Goal: Transaction & Acquisition: Purchase product/service

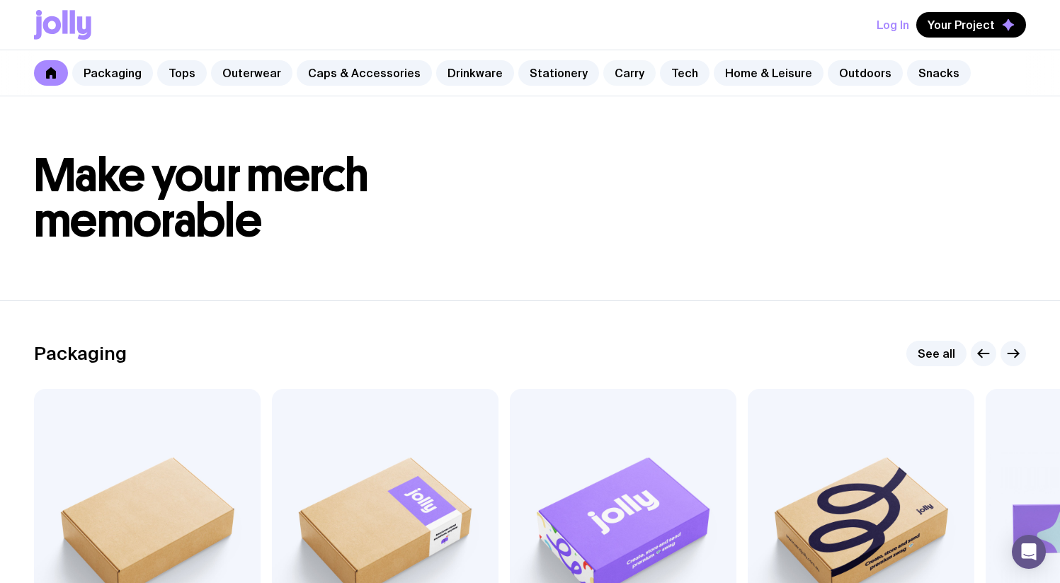
click at [603, 71] on link "Carry" at bounding box center [629, 72] width 52 height 25
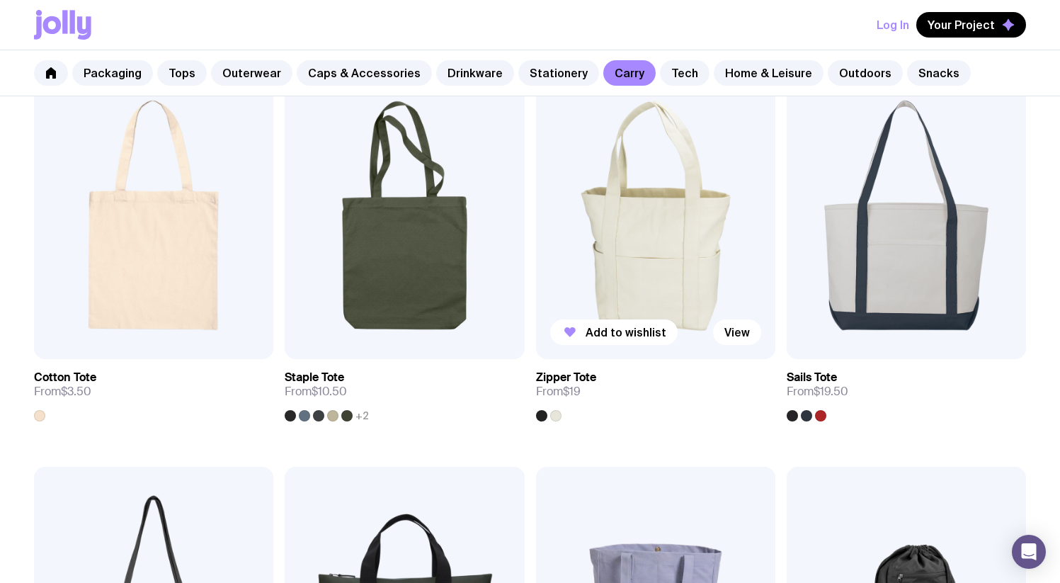
scroll to position [464, 0]
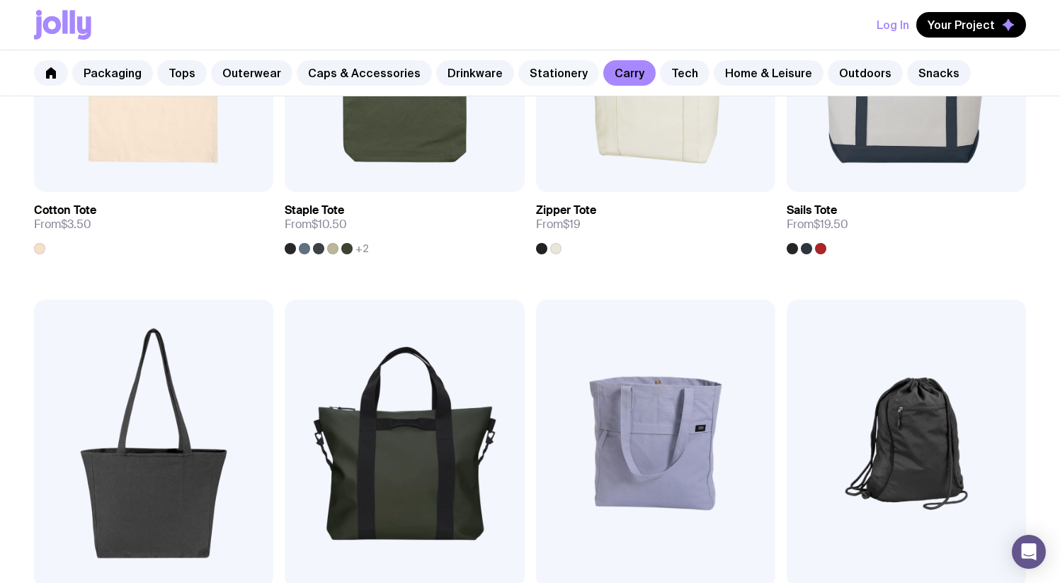
click at [562, 81] on link "Stationery" at bounding box center [558, 72] width 81 height 25
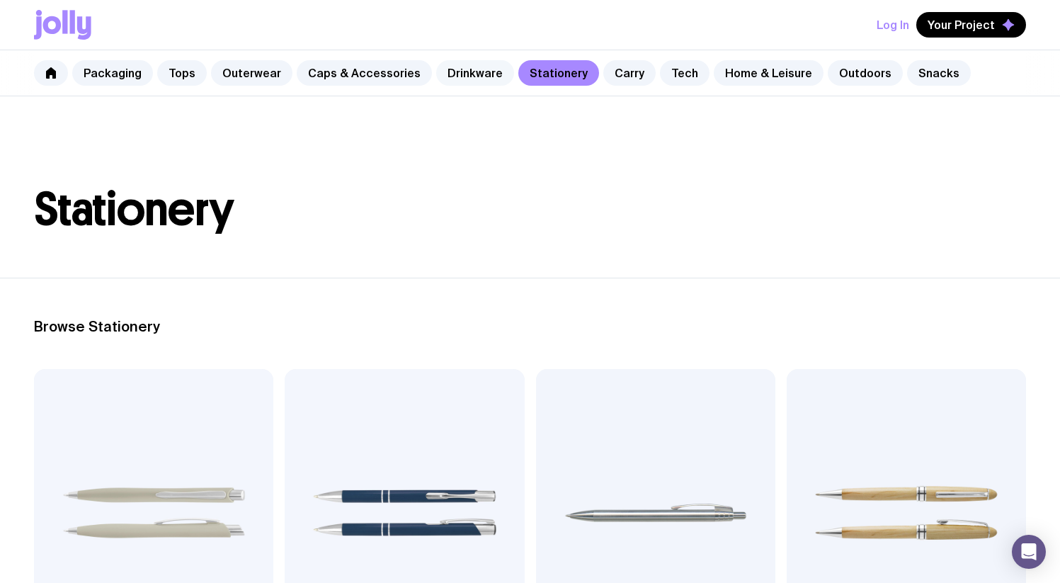
click at [473, 79] on link "Drinkware" at bounding box center [475, 72] width 78 height 25
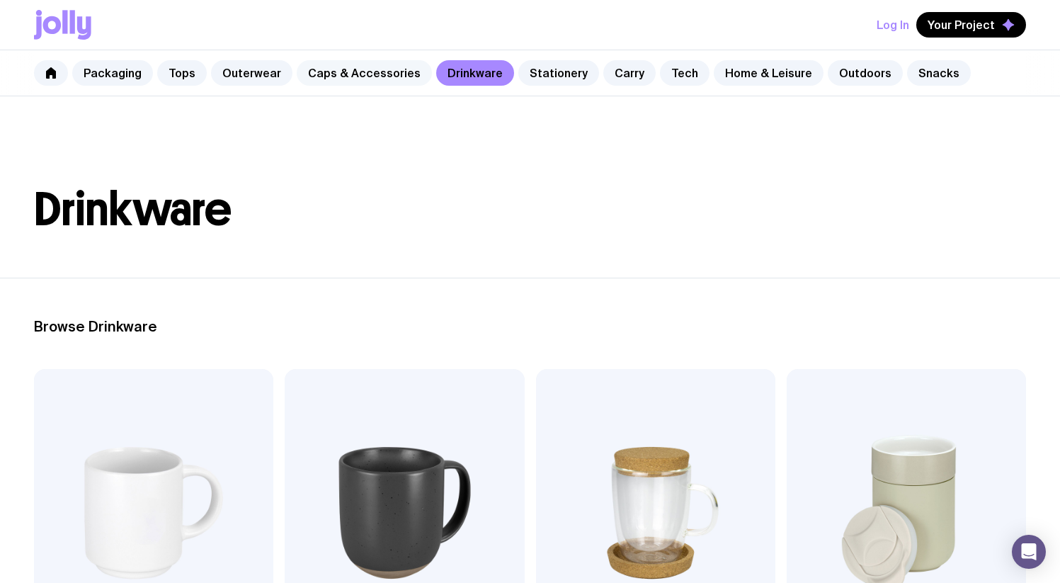
click at [372, 75] on link "Caps & Accessories" at bounding box center [364, 72] width 135 height 25
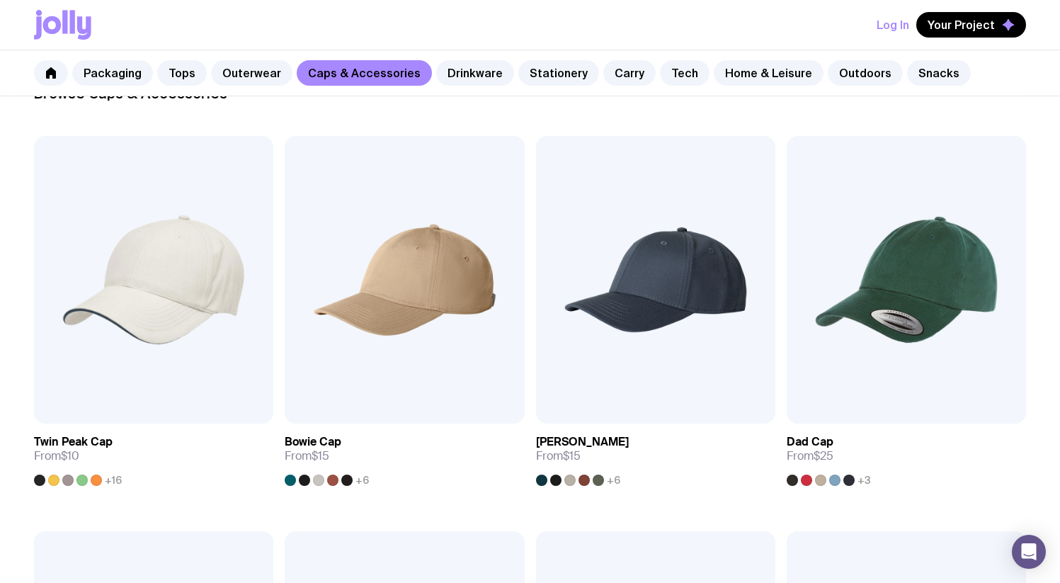
scroll to position [338, 0]
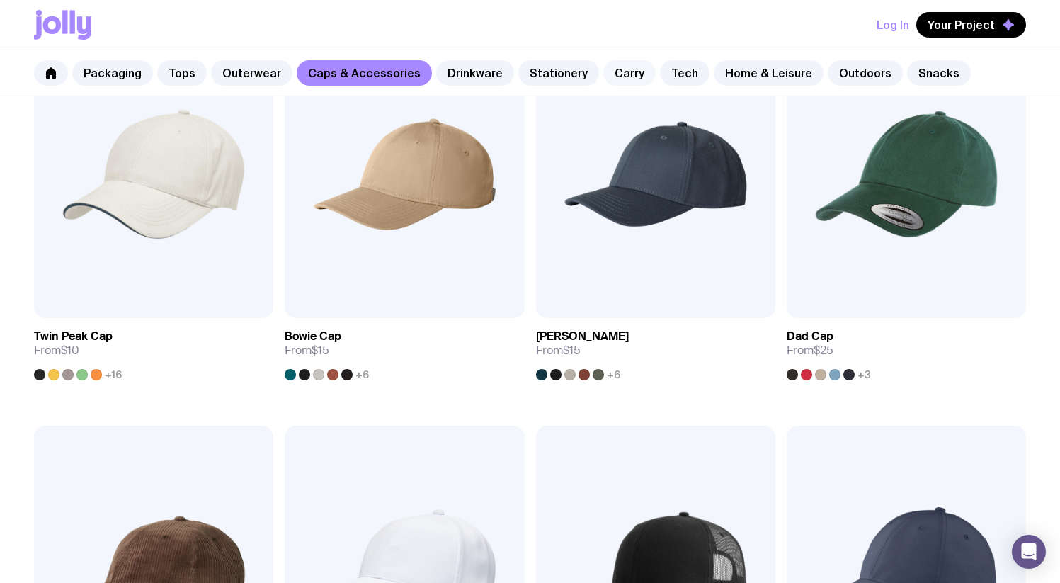
click at [619, 78] on link "Carry" at bounding box center [629, 72] width 52 height 25
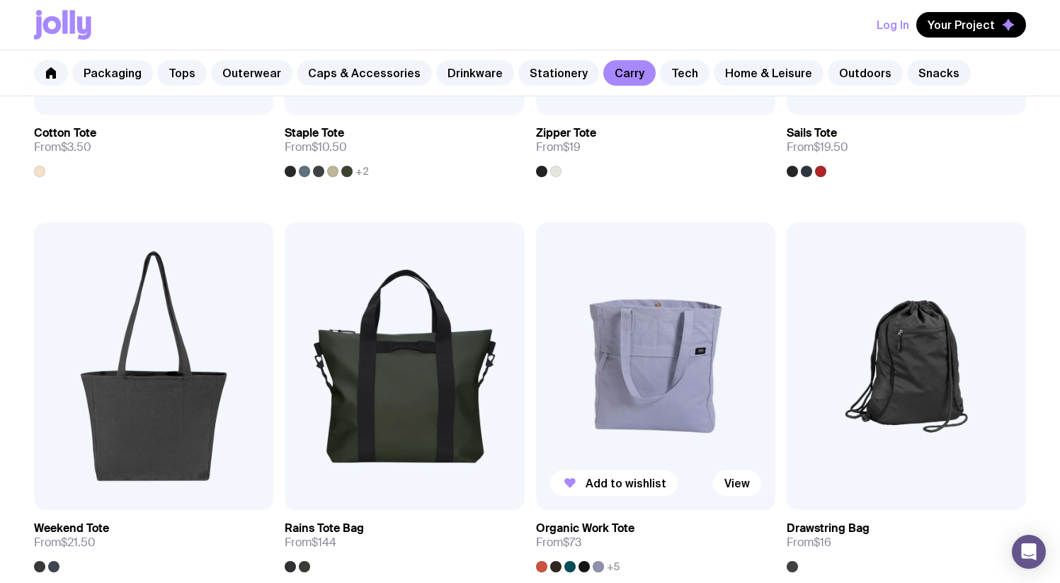
scroll to position [544, 0]
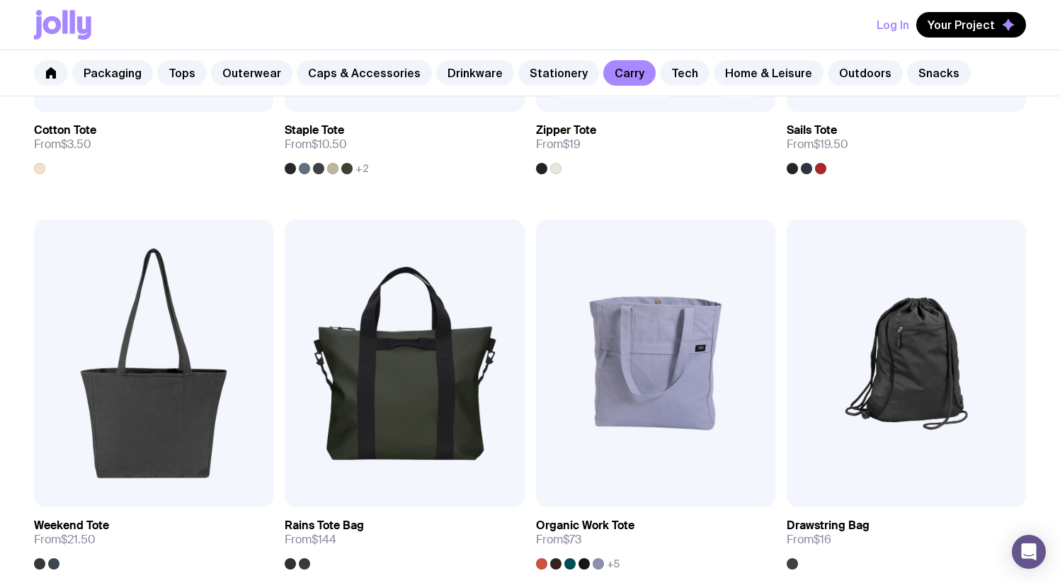
click at [540, 168] on div at bounding box center [541, 168] width 11 height 11
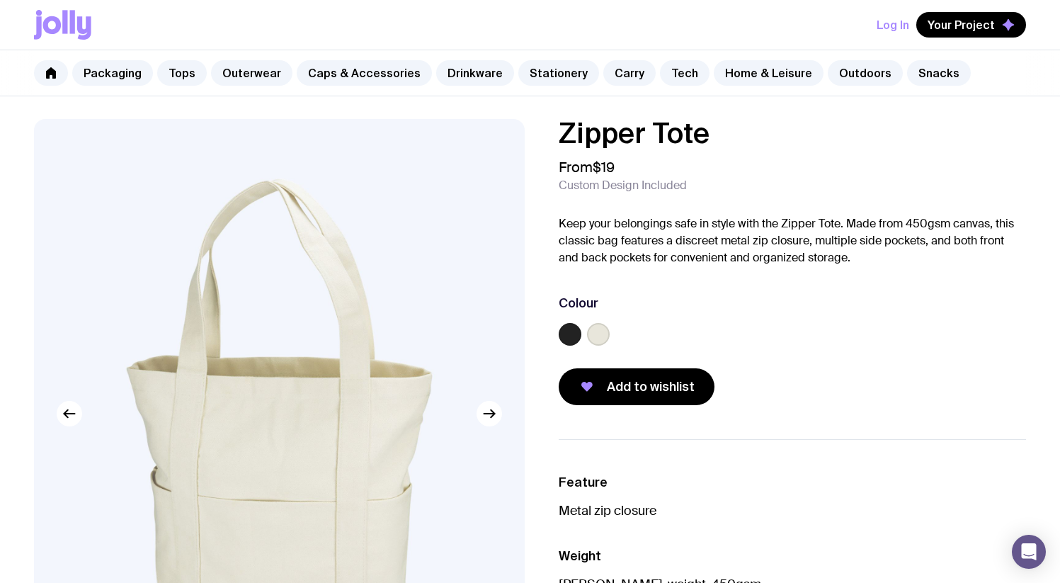
click at [561, 337] on label at bounding box center [569, 334] width 23 height 23
click at [0, 0] on input "radio" at bounding box center [0, 0] width 0 height 0
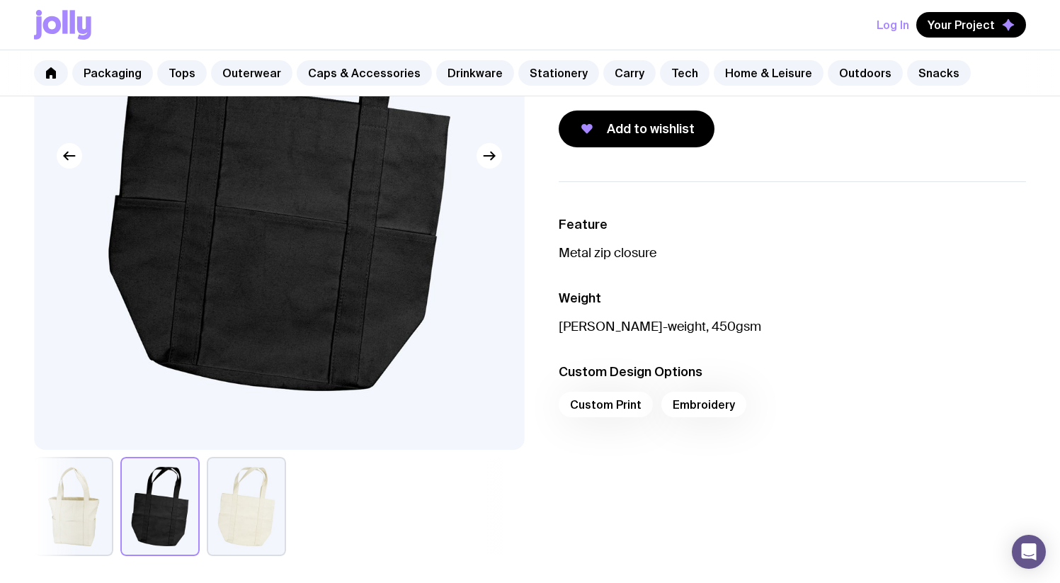
click at [263, 488] on button "button" at bounding box center [246, 506] width 79 height 99
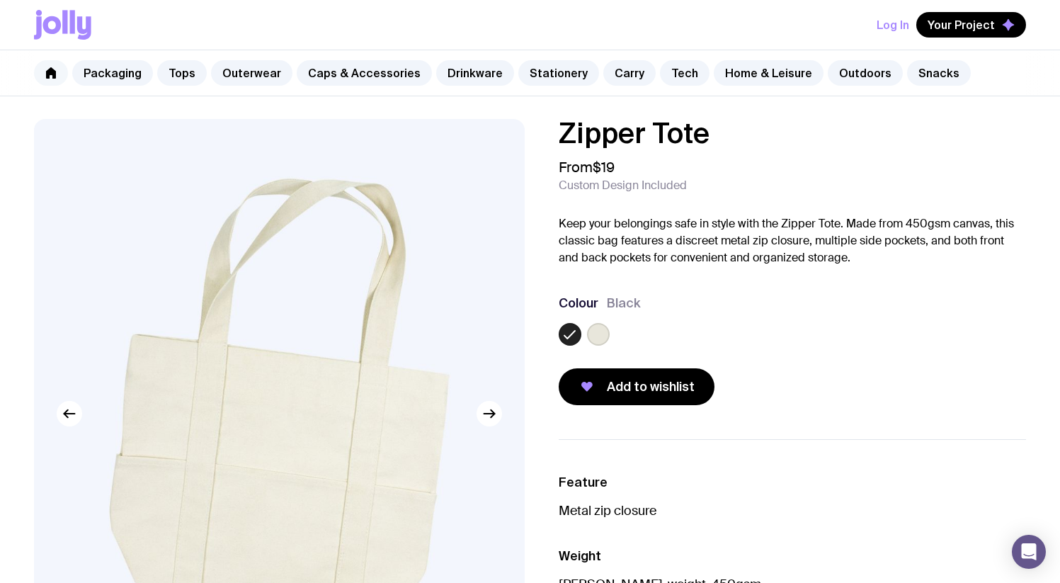
click at [38, 69] on link at bounding box center [51, 72] width 34 height 25
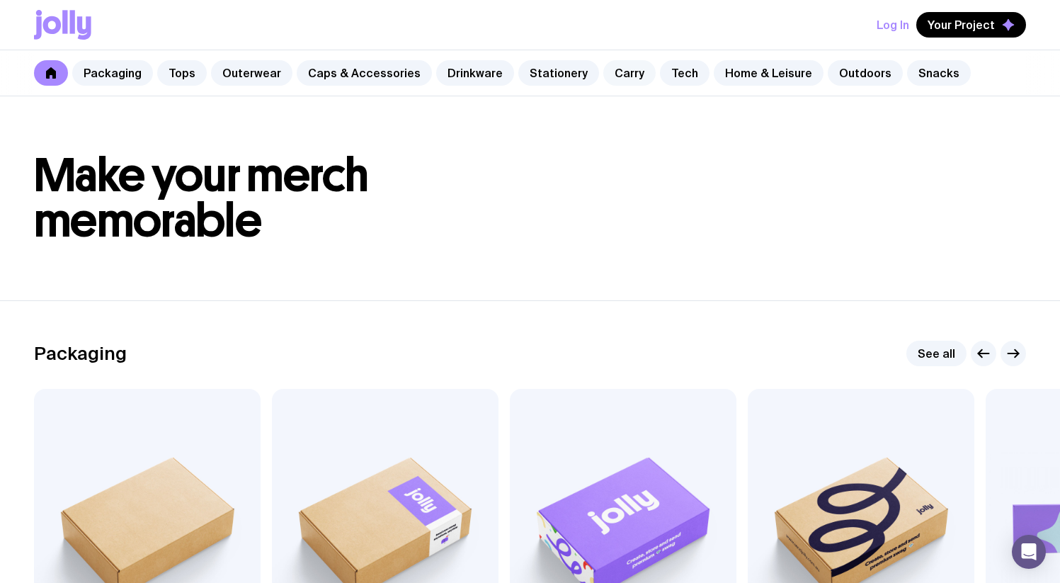
click at [614, 83] on link "Carry" at bounding box center [629, 72] width 52 height 25
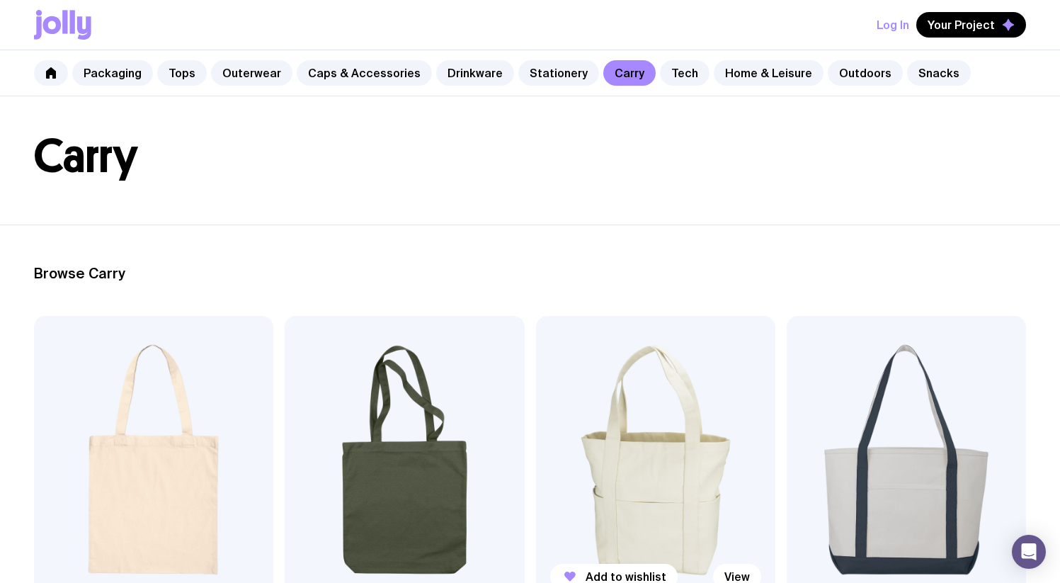
scroll to position [246, 0]
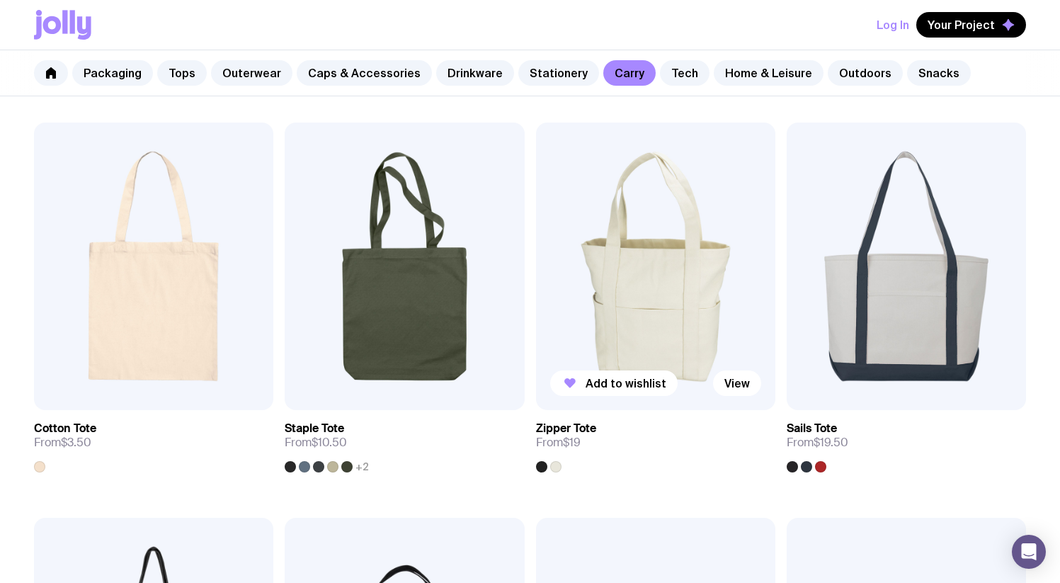
click at [679, 319] on img at bounding box center [655, 265] width 239 height 287
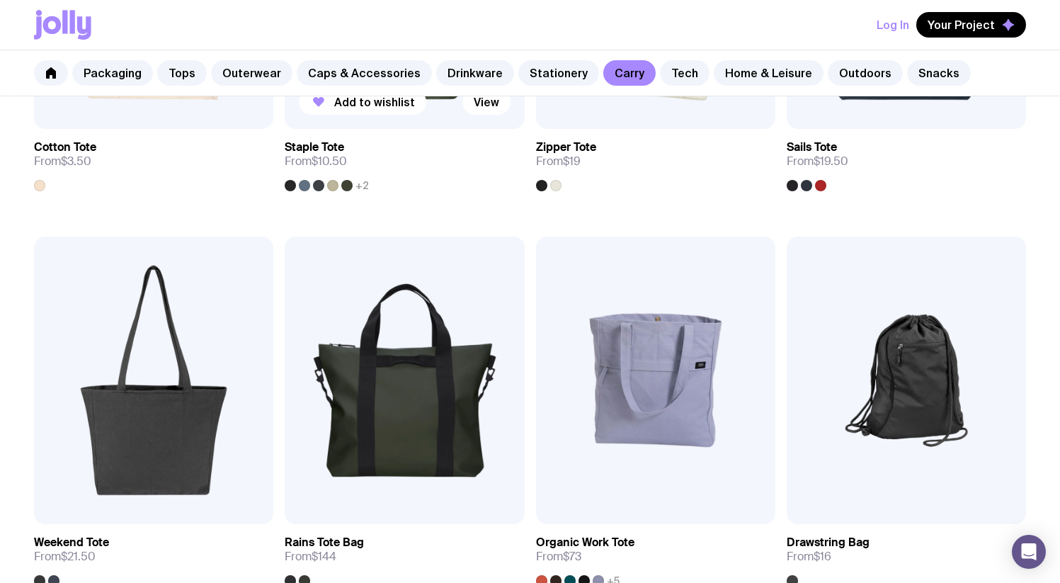
scroll to position [242, 0]
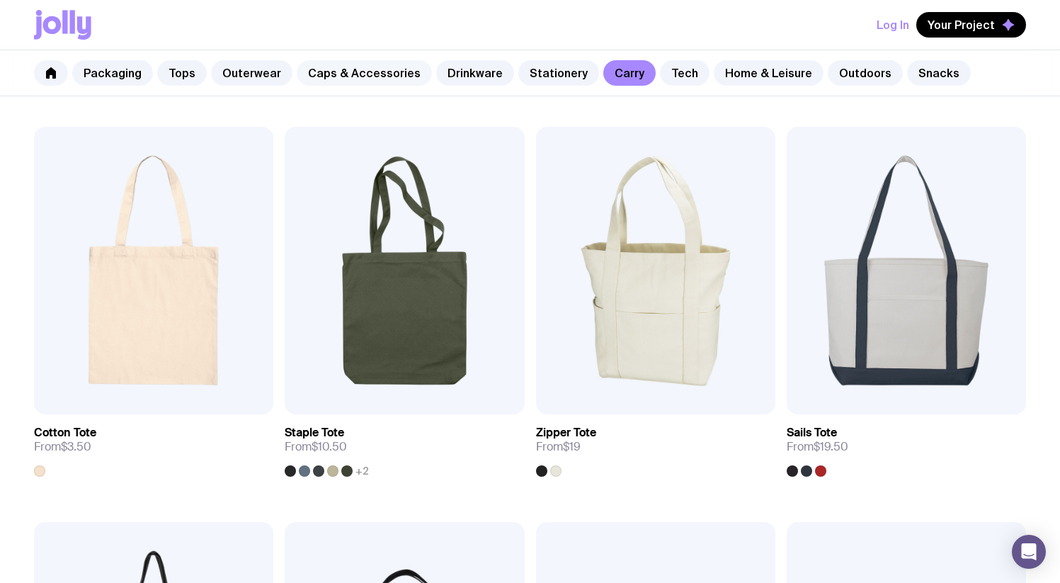
click at [372, 70] on link "Caps & Accessories" at bounding box center [364, 72] width 135 height 25
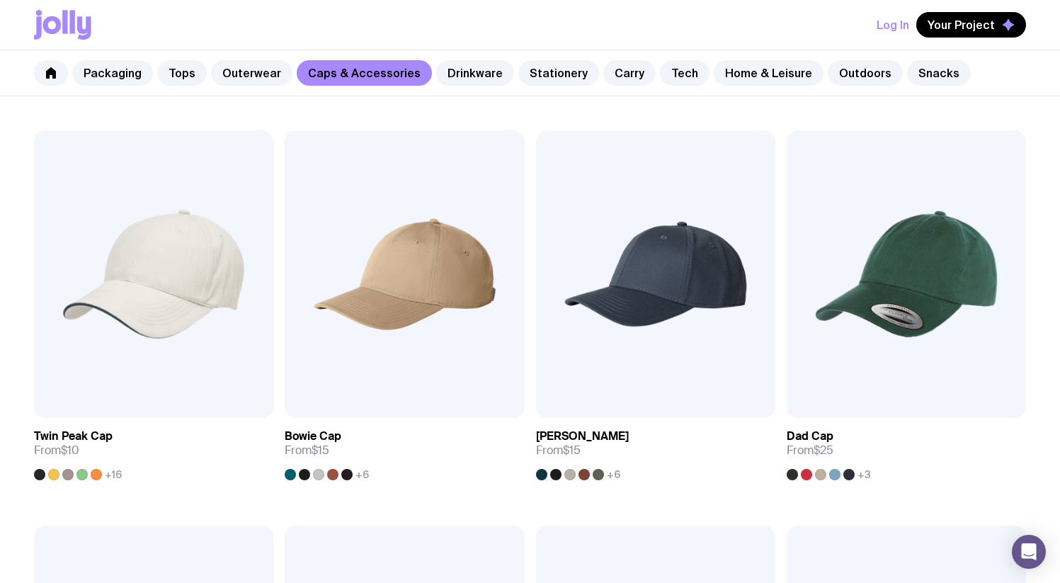
scroll to position [241, 0]
